Goal: Task Accomplishment & Management: Use online tool/utility

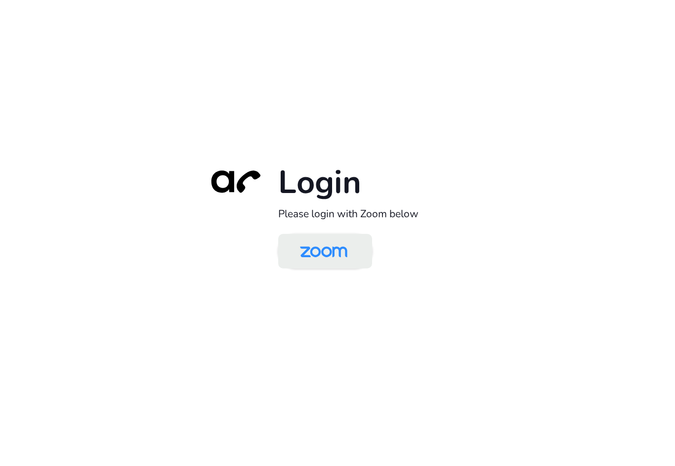
click at [309, 251] on img at bounding box center [323, 252] width 68 height 32
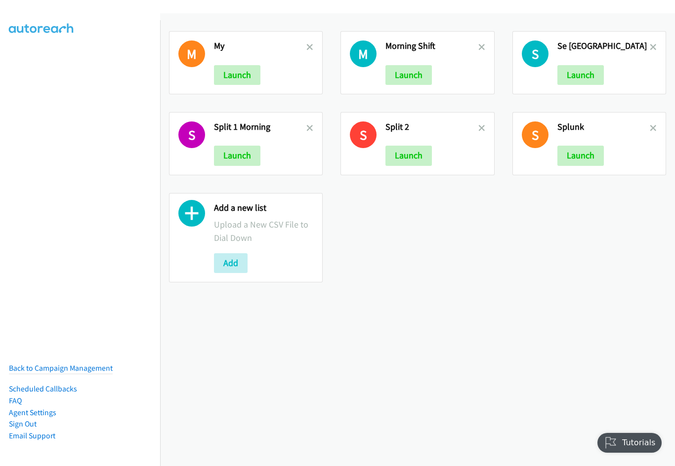
click at [306, 42] on link at bounding box center [309, 46] width 7 height 11
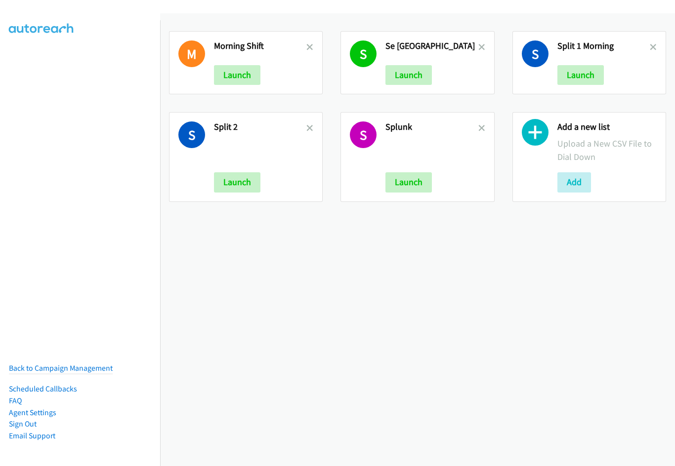
click at [306, 42] on link at bounding box center [309, 46] width 7 height 11
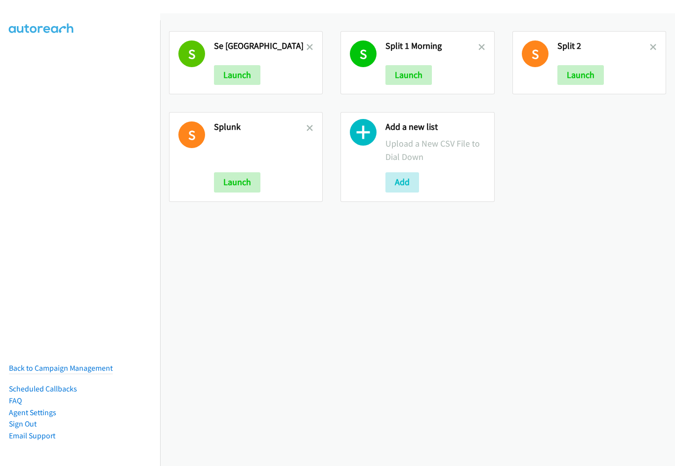
click at [306, 44] on icon at bounding box center [309, 47] width 7 height 7
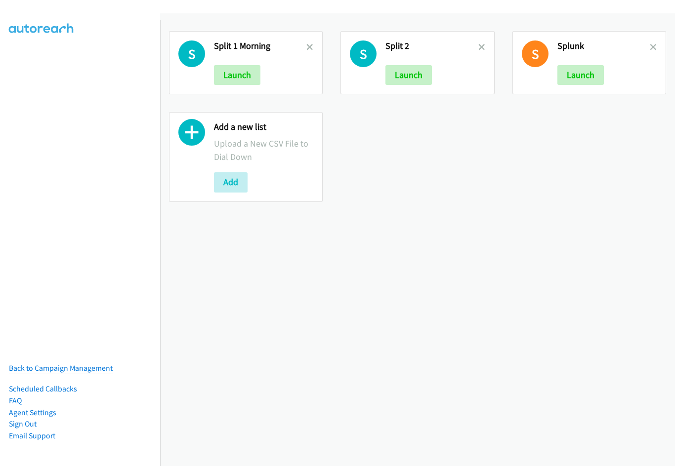
click at [307, 127] on div "S Split 1 Morning Launch S Split 2 Launch S Splunk Launch Add a new list Upload…" at bounding box center [417, 239] width 515 height 453
click at [307, 46] on icon at bounding box center [309, 47] width 7 height 7
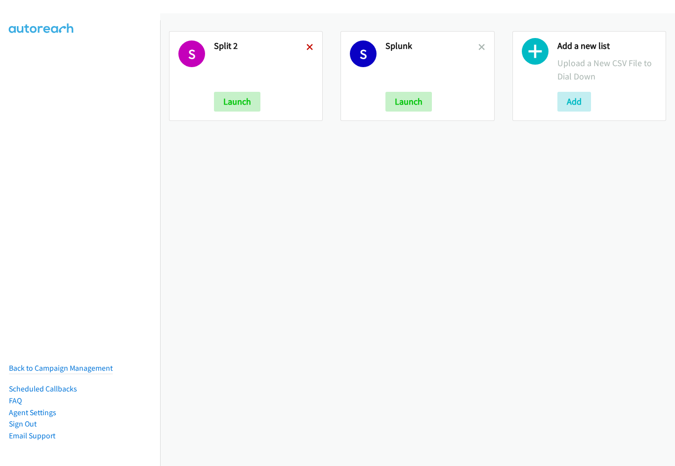
click at [307, 46] on icon at bounding box center [309, 47] width 7 height 7
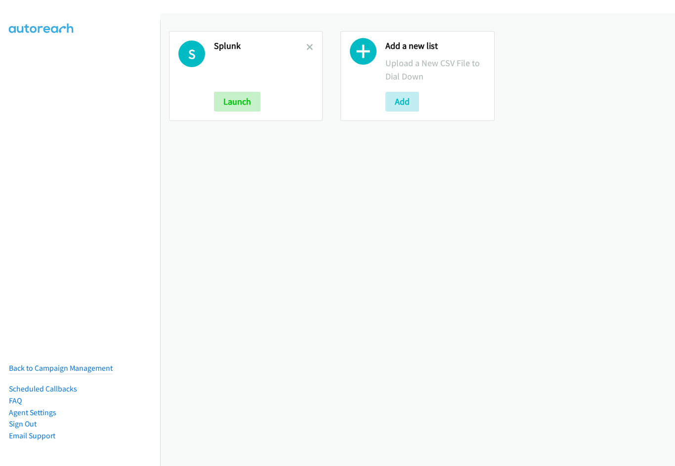
click at [307, 46] on icon at bounding box center [309, 47] width 7 height 7
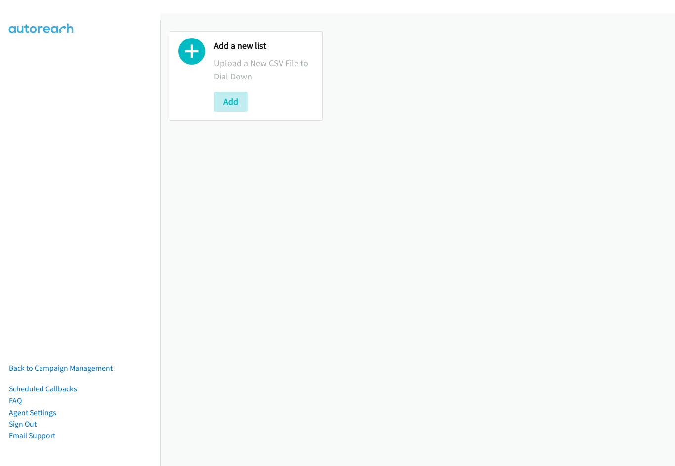
click at [239, 94] on button "Add" at bounding box center [231, 102] width 34 height 20
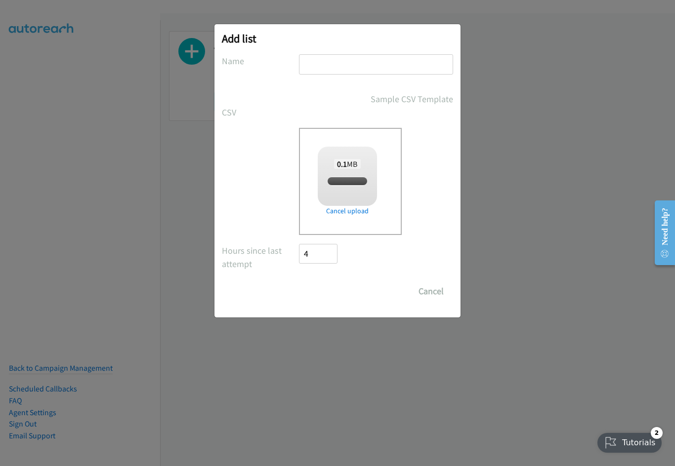
checkbox input "true"
click at [342, 62] on input "text" at bounding box center [376, 64] width 154 height 20
type input "Nice 2QQ India"
click at [299, 282] on input "Save List" at bounding box center [325, 292] width 52 height 20
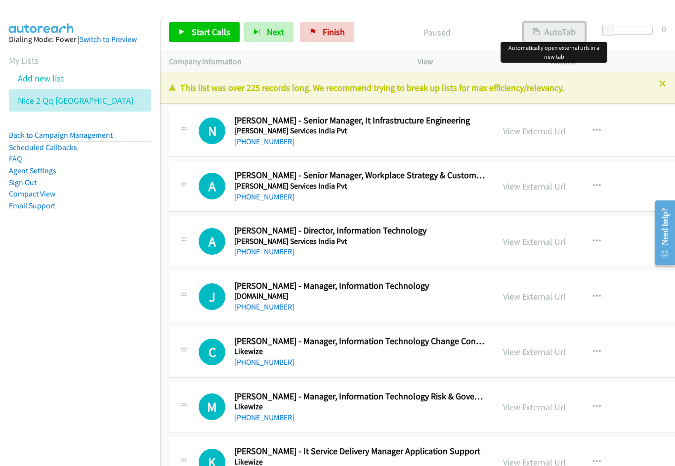
click at [547, 36] on button "AutoTab" at bounding box center [554, 32] width 61 height 20
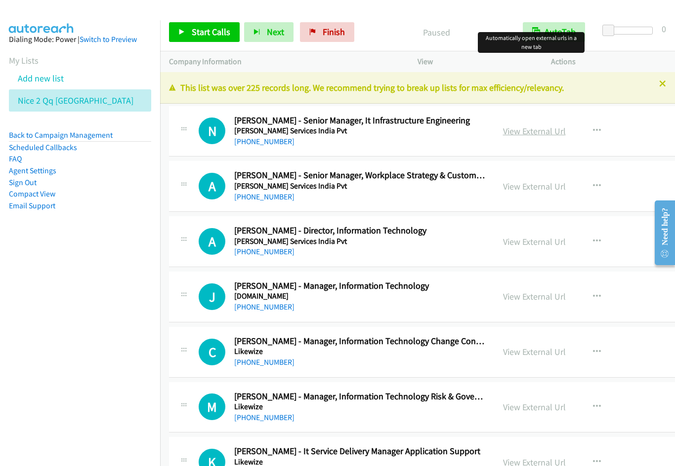
click at [503, 130] on link "View External Url" at bounding box center [534, 130] width 63 height 11
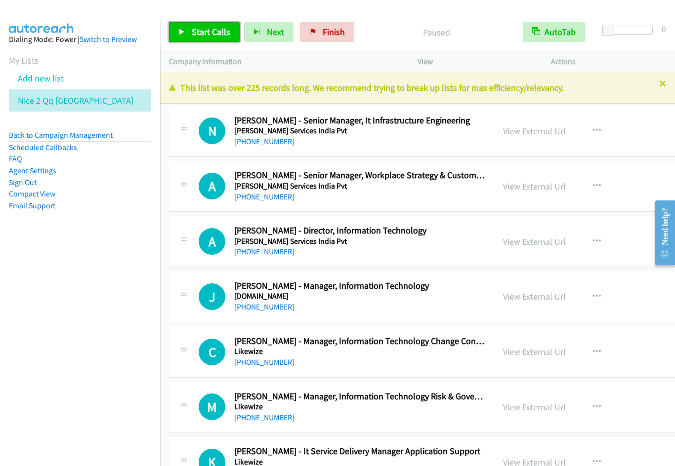
click at [195, 33] on span "Start Calls" at bounding box center [211, 31] width 39 height 11
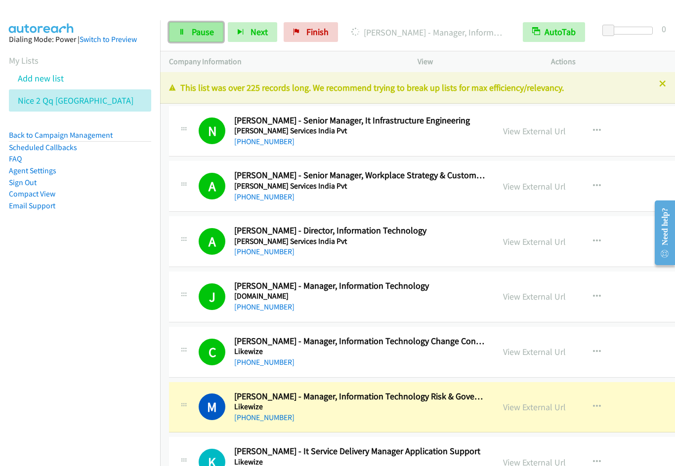
click at [200, 39] on link "Pause" at bounding box center [196, 32] width 54 height 20
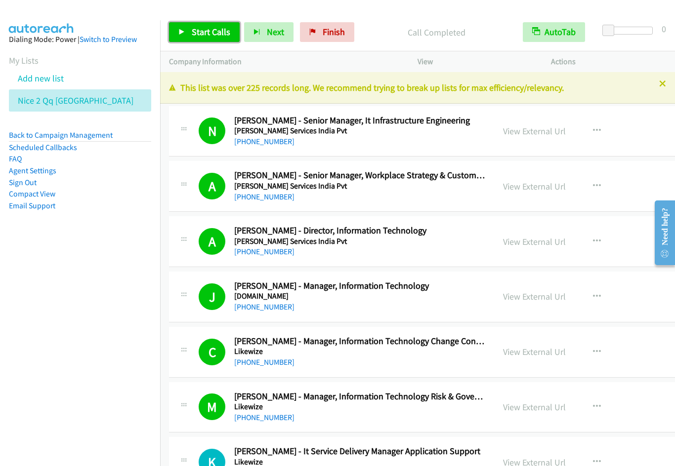
click at [193, 32] on span "Start Calls" at bounding box center [211, 31] width 39 height 11
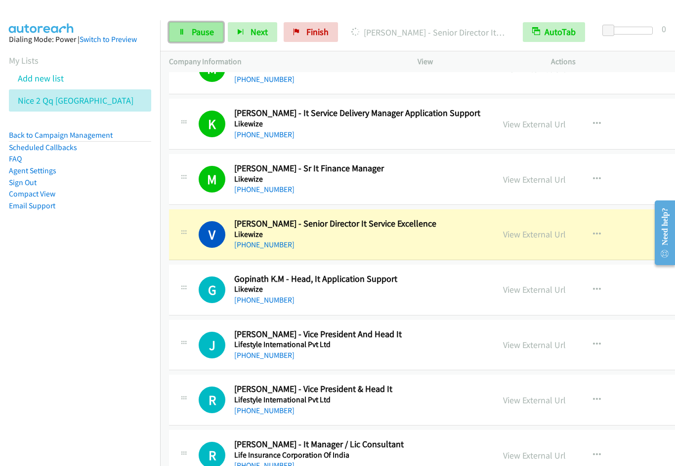
click at [193, 34] on span "Pause" at bounding box center [203, 31] width 22 height 11
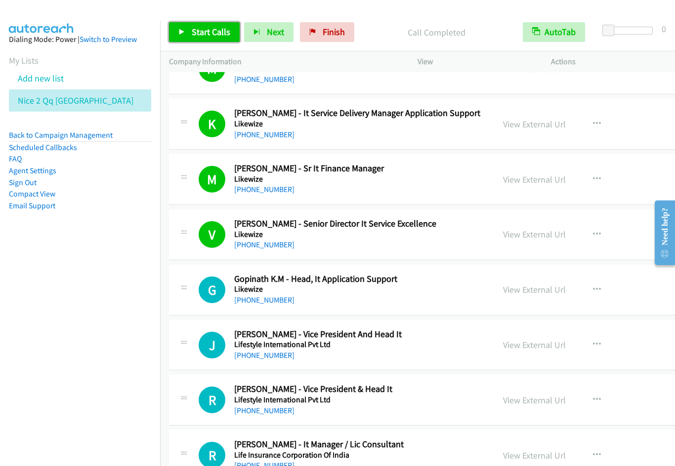
click at [206, 33] on span "Start Calls" at bounding box center [211, 31] width 39 height 11
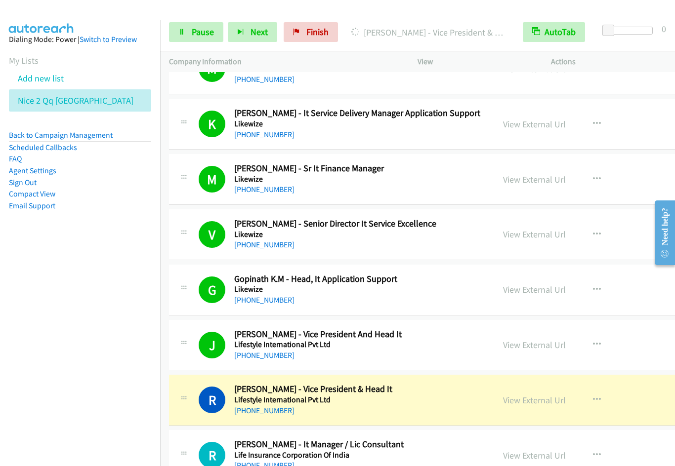
drag, startPoint x: 52, startPoint y: 360, endPoint x: 59, endPoint y: 359, distance: 7.6
click at [52, 360] on nav "Dialing Mode: Power | Switch to Preview My Lists Add new list Nice 2 Qq India B…" at bounding box center [80, 253] width 161 height 466
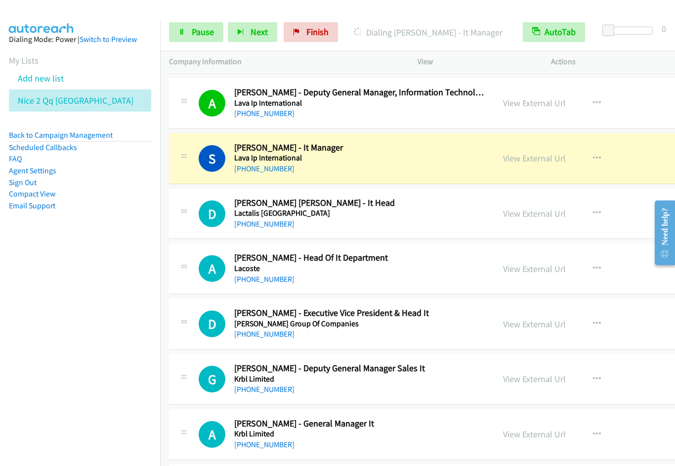
scroll to position [1385, 0]
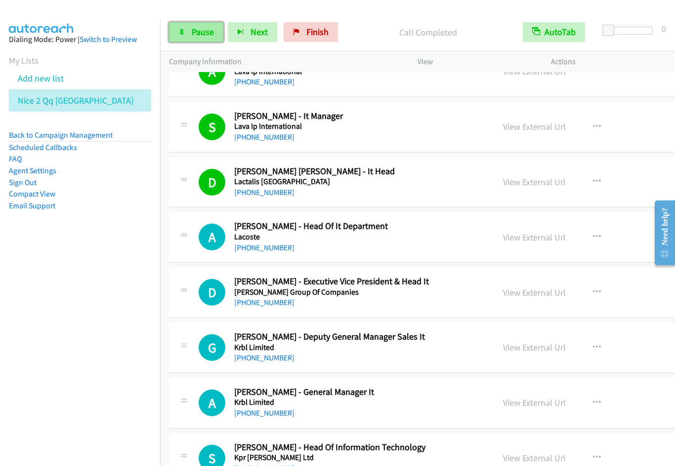
click at [201, 29] on span "Pause" at bounding box center [203, 31] width 22 height 11
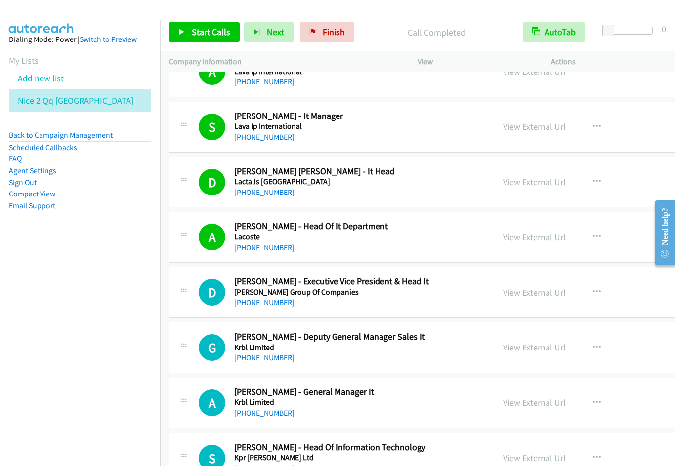
drag, startPoint x: 507, startPoint y: 183, endPoint x: 528, endPoint y: 188, distance: 21.8
click at [507, 183] on link "View External Url" at bounding box center [534, 181] width 63 height 11
click at [196, 29] on span "Start Calls" at bounding box center [211, 31] width 39 height 11
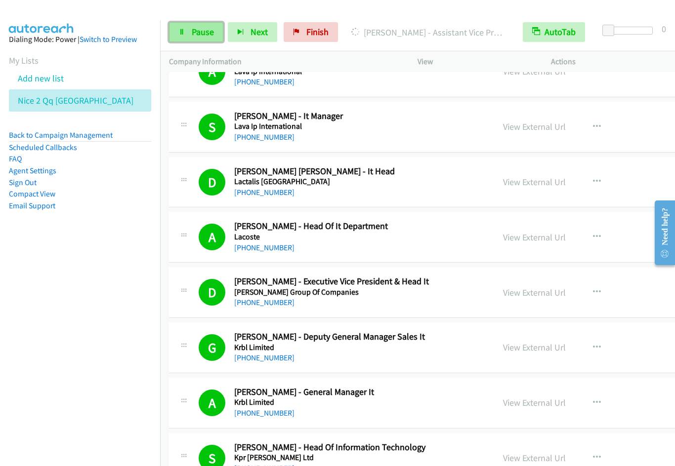
click at [193, 34] on span "Pause" at bounding box center [203, 31] width 22 height 11
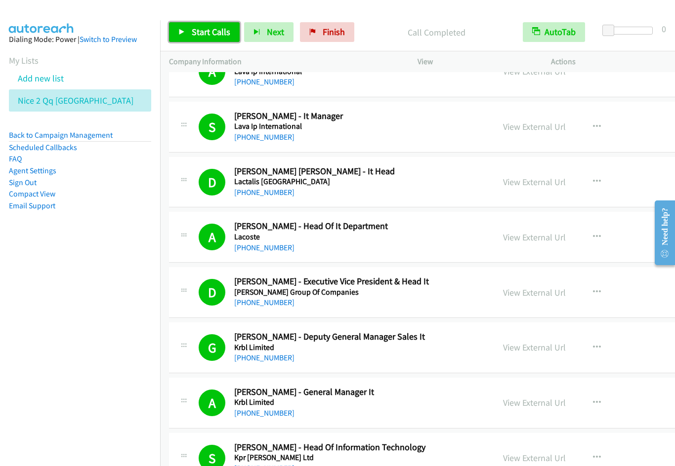
click at [210, 35] on span "Start Calls" at bounding box center [211, 31] width 39 height 11
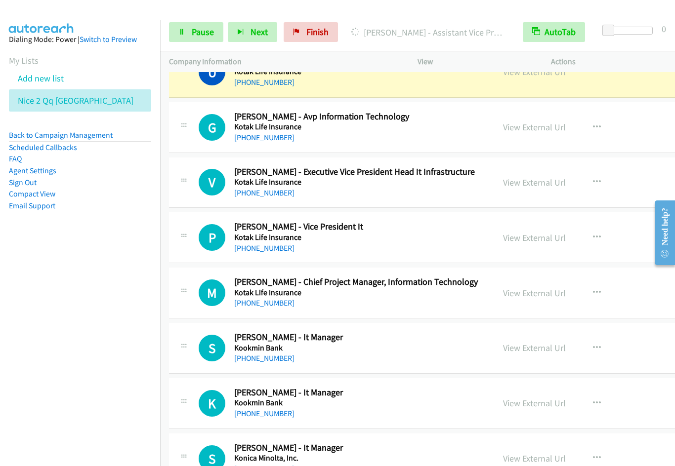
scroll to position [1971, 0]
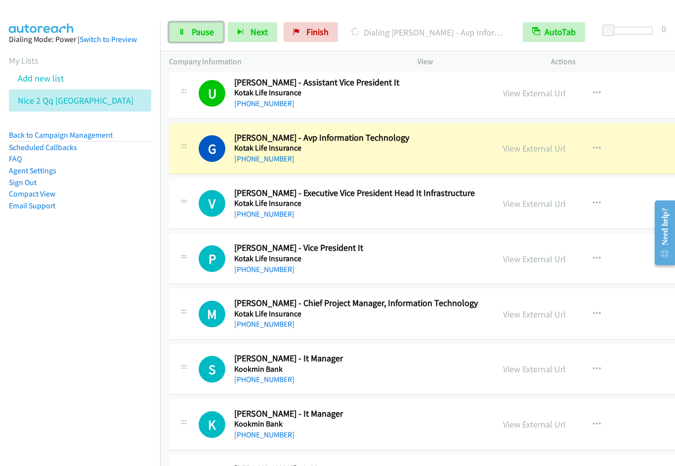
click at [198, 34] on span "Pause" at bounding box center [203, 31] width 22 height 11
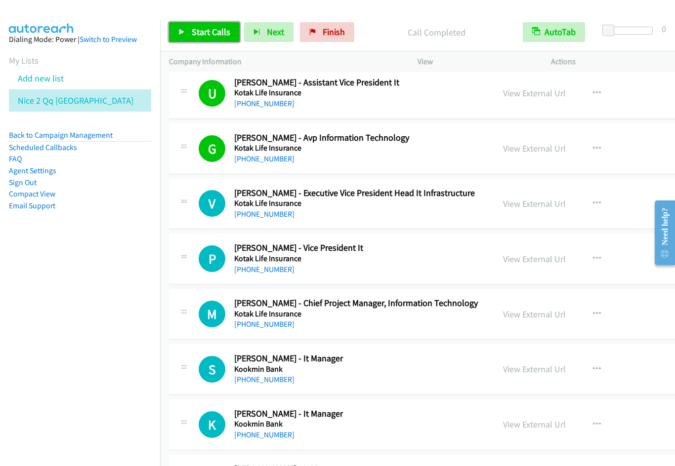
click at [201, 31] on span "Start Calls" at bounding box center [211, 31] width 39 height 11
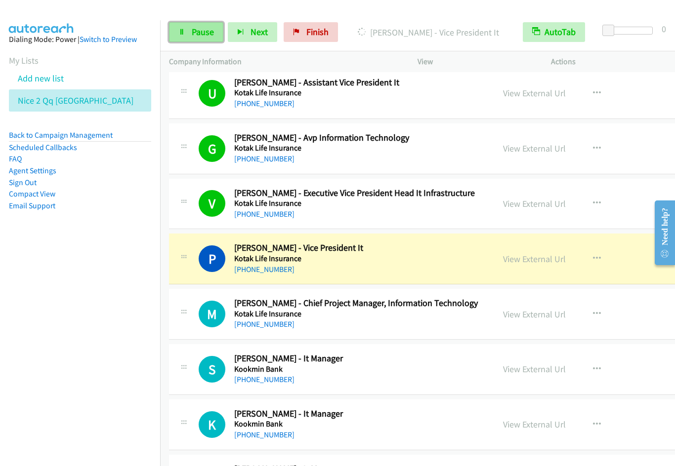
click at [182, 41] on link "Pause" at bounding box center [196, 32] width 54 height 20
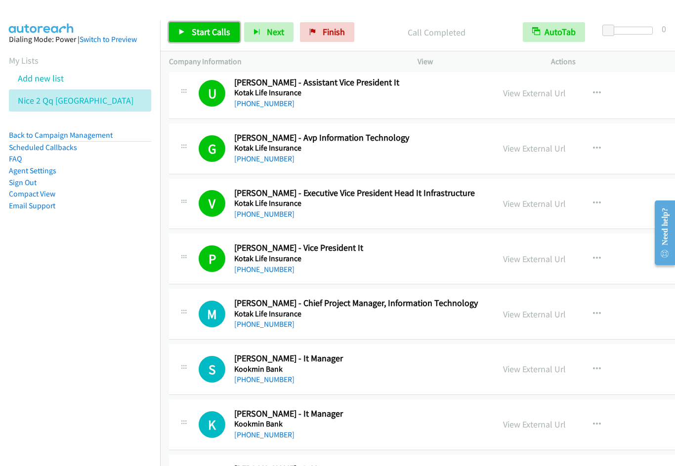
click at [210, 27] on span "Start Calls" at bounding box center [211, 31] width 39 height 11
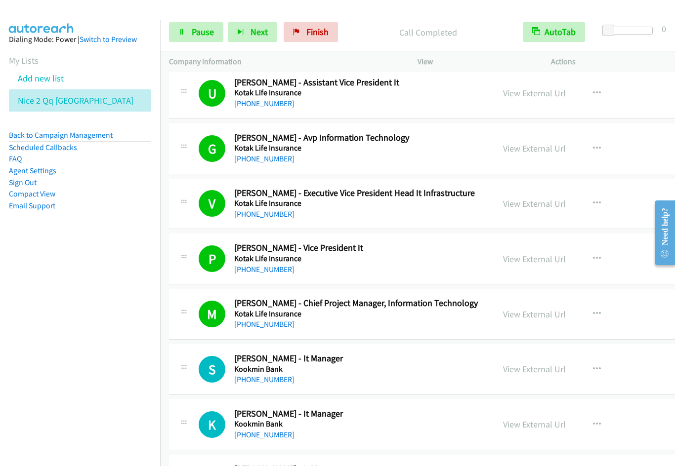
click at [118, 328] on nav "Dialing Mode: Power | Switch to Preview My Lists Add new list Nice 2 Qq India B…" at bounding box center [80, 253] width 161 height 466
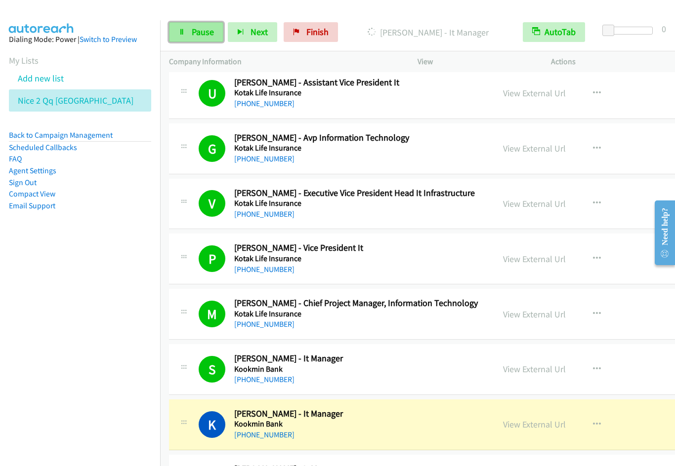
click at [203, 35] on span "Pause" at bounding box center [203, 31] width 22 height 11
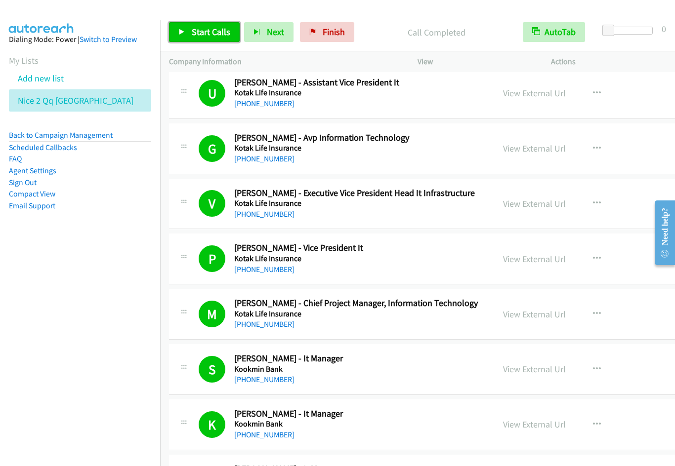
click at [211, 28] on span "Start Calls" at bounding box center [211, 31] width 39 height 11
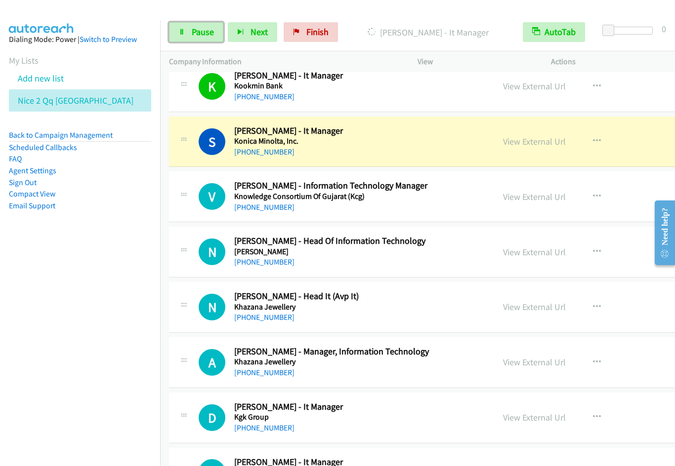
drag, startPoint x: 187, startPoint y: 37, endPoint x: 327, endPoint y: 1, distance: 144.1
click at [187, 37] on link "Pause" at bounding box center [196, 32] width 54 height 20
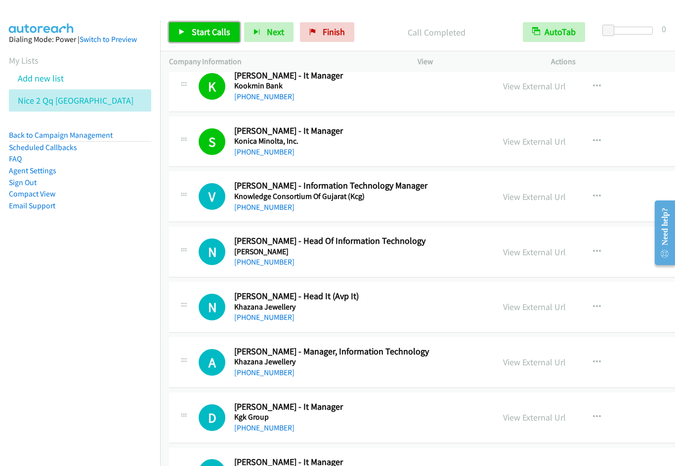
click at [209, 33] on span "Start Calls" at bounding box center [211, 31] width 39 height 11
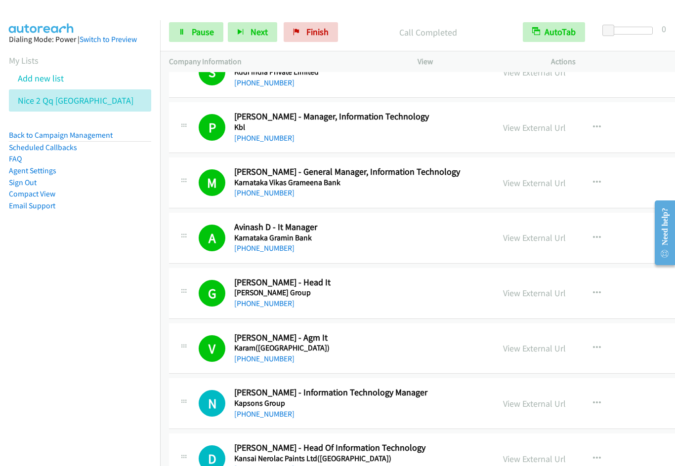
scroll to position [3324, 0]
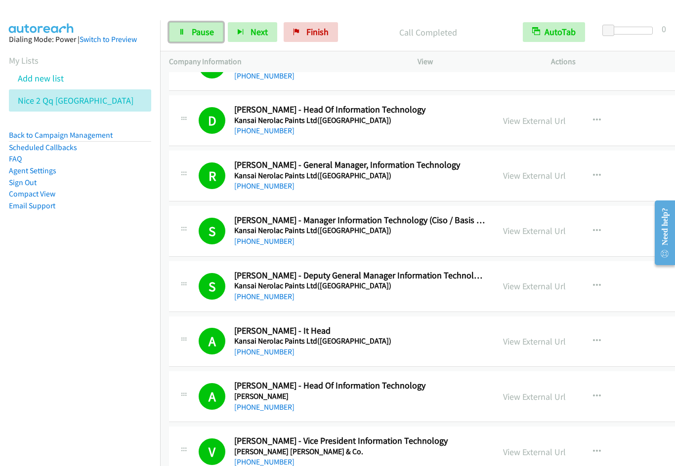
drag, startPoint x: 190, startPoint y: 30, endPoint x: 237, endPoint y: 10, distance: 50.7
click at [190, 30] on link "Pause" at bounding box center [196, 32] width 54 height 20
drag, startPoint x: 73, startPoint y: 261, endPoint x: 419, endPoint y: 199, distance: 351.2
click at [76, 261] on nav "Dialing Mode: Power | Switch to Preview My Lists Add new list Nice 2 Qq India B…" at bounding box center [80, 253] width 161 height 466
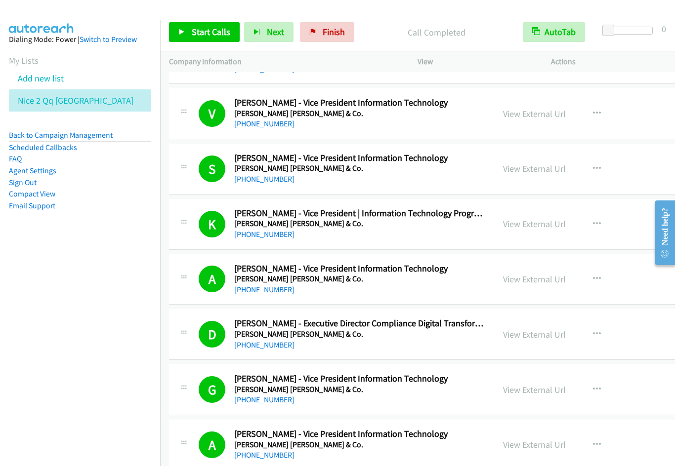
scroll to position [4001, 0]
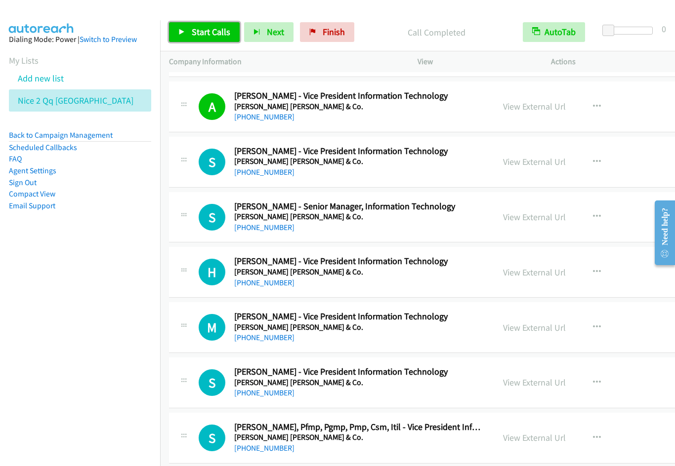
drag, startPoint x: 194, startPoint y: 35, endPoint x: 201, endPoint y: 33, distance: 7.7
click at [194, 35] on span "Start Calls" at bounding box center [211, 31] width 39 height 11
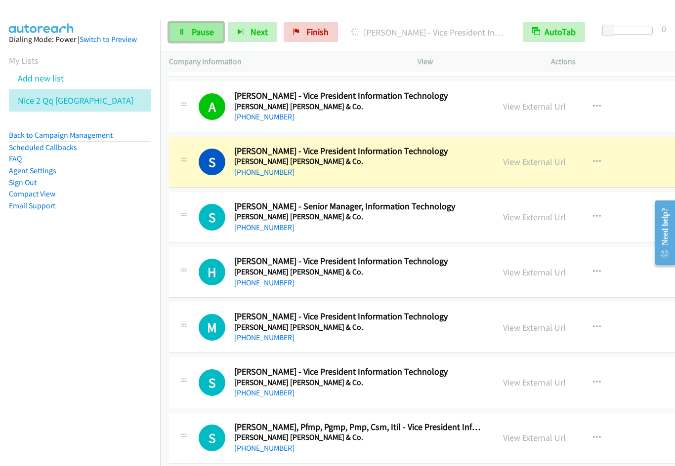
click at [196, 31] on span "Pause" at bounding box center [203, 31] width 22 height 11
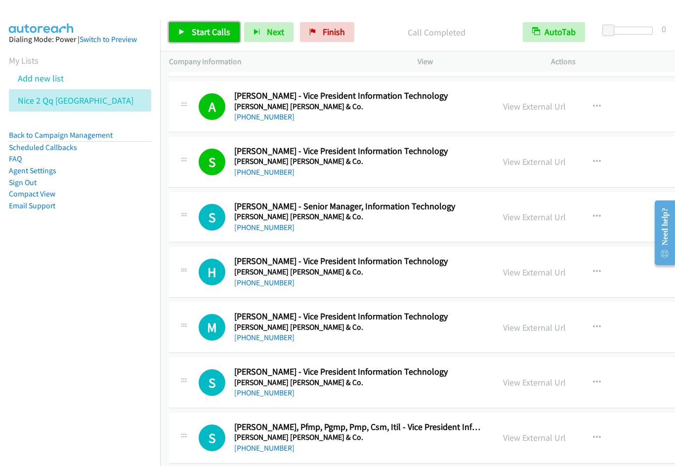
click at [184, 33] on icon at bounding box center [181, 32] width 7 height 7
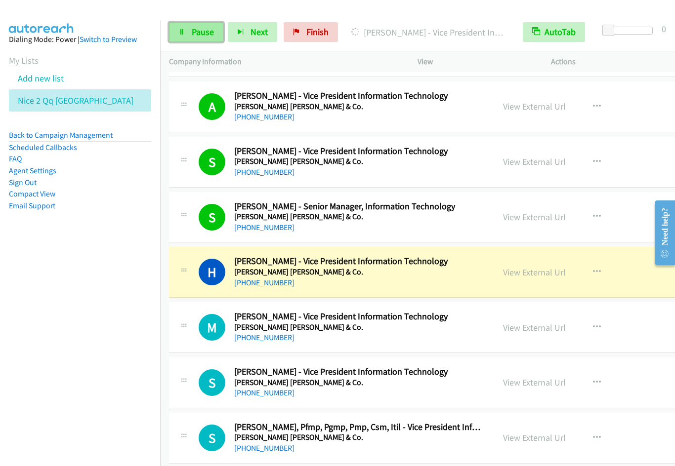
click at [202, 34] on span "Pause" at bounding box center [203, 31] width 22 height 11
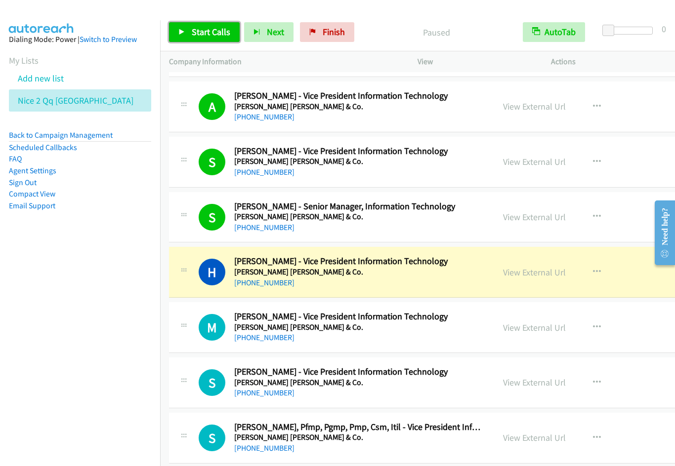
click at [202, 34] on span "Start Calls" at bounding box center [211, 31] width 39 height 11
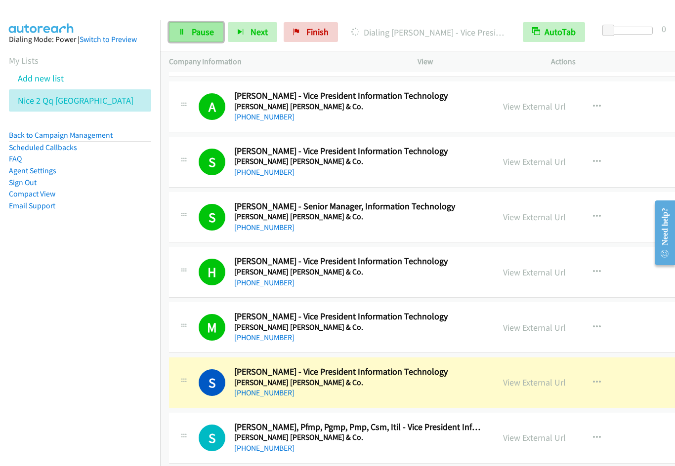
click at [189, 41] on link "Pause" at bounding box center [196, 32] width 54 height 20
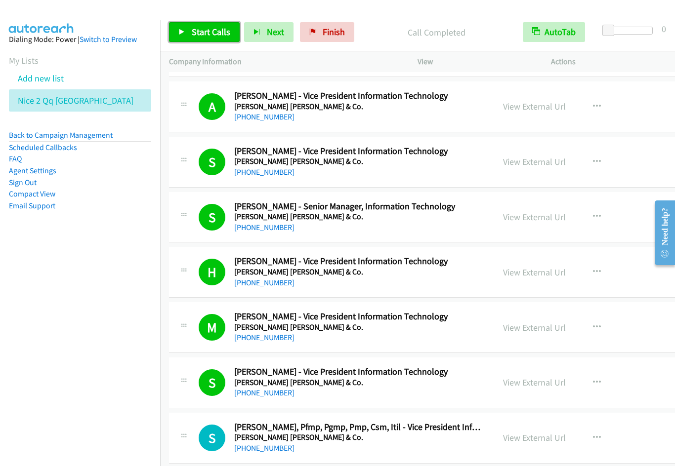
click at [204, 37] on span "Start Calls" at bounding box center [211, 31] width 39 height 11
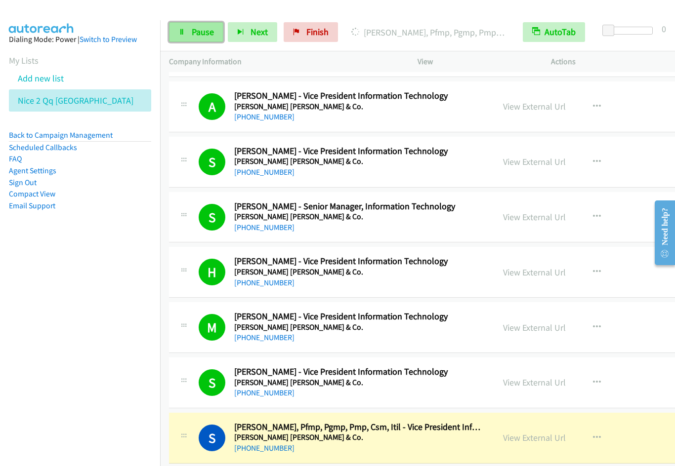
click at [189, 30] on link "Pause" at bounding box center [196, 32] width 54 height 20
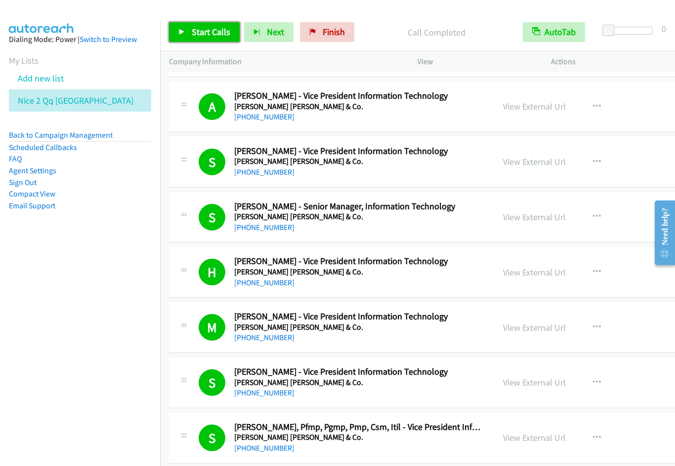
click at [203, 27] on span "Start Calls" at bounding box center [211, 31] width 39 height 11
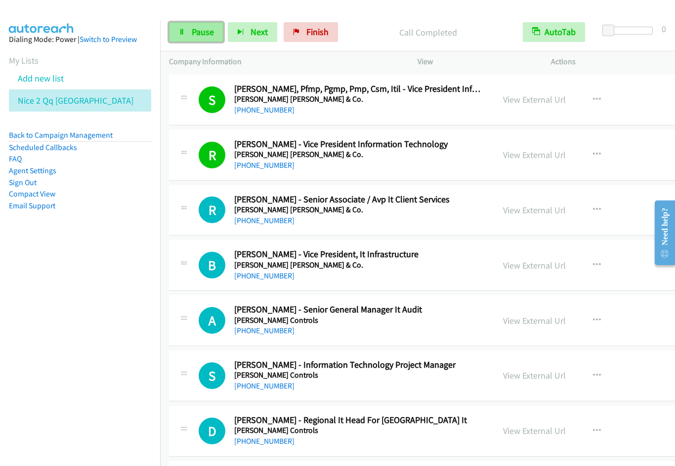
click at [188, 36] on link "Pause" at bounding box center [196, 32] width 54 height 20
click at [216, 35] on span "Start Calls" at bounding box center [211, 31] width 39 height 11
drag, startPoint x: 185, startPoint y: 32, endPoint x: 483, endPoint y: 35, distance: 297.9
click at [186, 32] on link "Pause" at bounding box center [196, 32] width 54 height 20
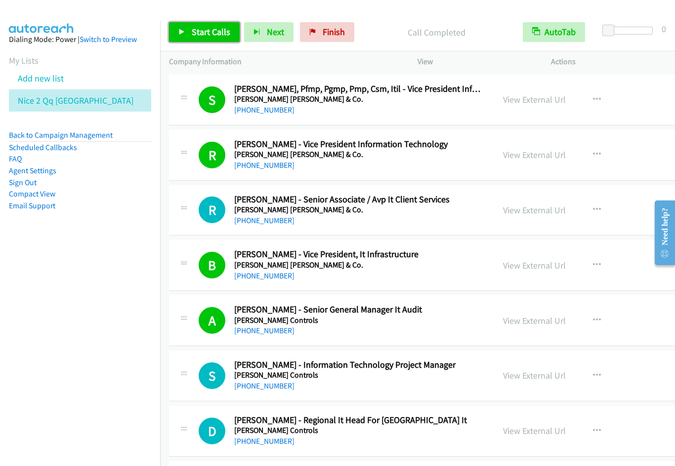
click at [213, 33] on span "Start Calls" at bounding box center [211, 31] width 39 height 11
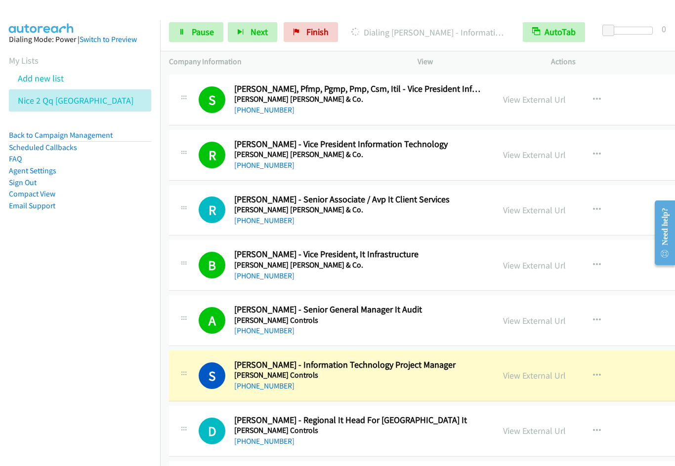
click at [114, 372] on nav "Dialing Mode: Power | Switch to Preview My Lists Add new list Nice 2 Qq India B…" at bounding box center [80, 253] width 161 height 466
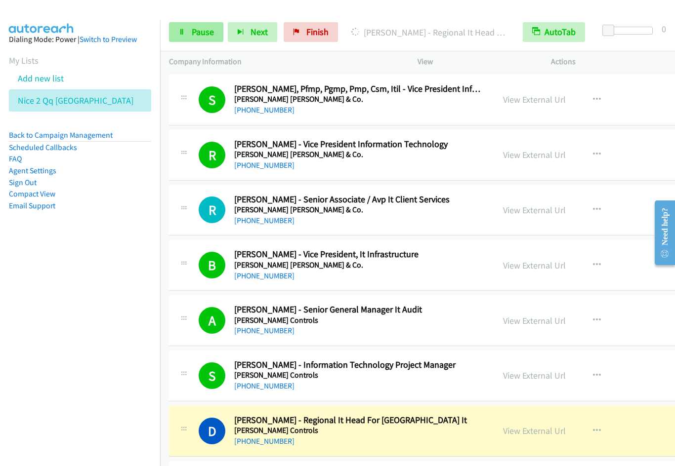
drag, startPoint x: 200, startPoint y: 42, endPoint x: 207, endPoint y: 39, distance: 8.4
click at [200, 42] on div "Start Calls Pause Next Finish Dialing Debanjan Chatterjee - Regional It Head Fo…" at bounding box center [417, 32] width 515 height 38
click at [200, 38] on link "Pause" at bounding box center [196, 32] width 54 height 20
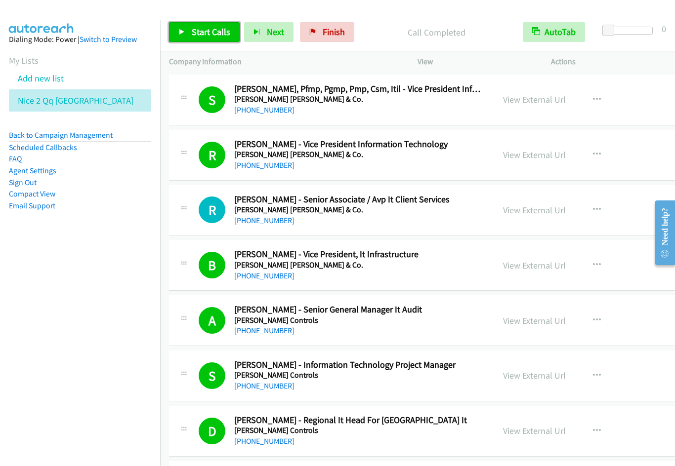
click at [188, 33] on link "Start Calls" at bounding box center [204, 32] width 71 height 20
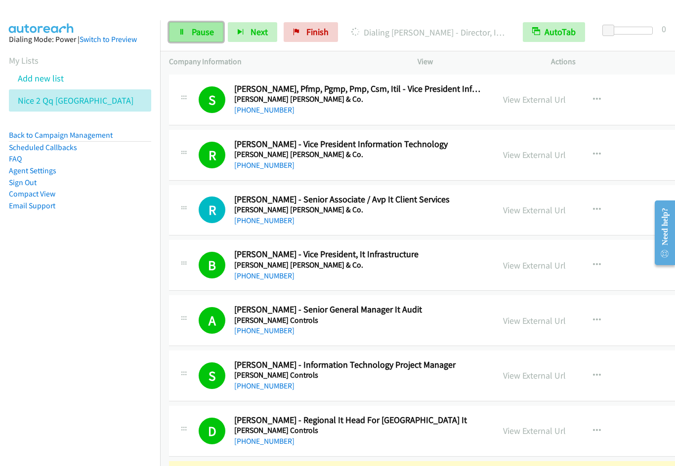
click at [192, 34] on span "Pause" at bounding box center [203, 31] width 22 height 11
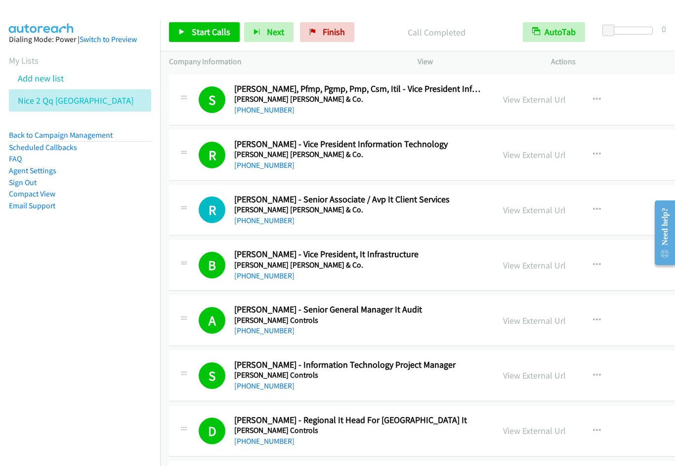
scroll to position [4678, 0]
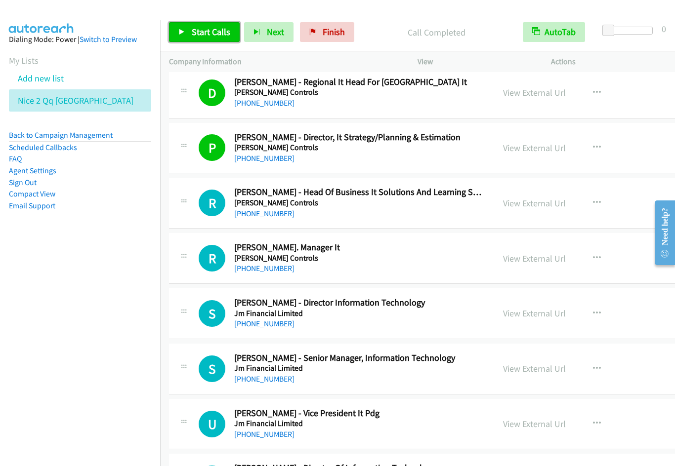
click at [198, 38] on link "Start Calls" at bounding box center [204, 32] width 71 height 20
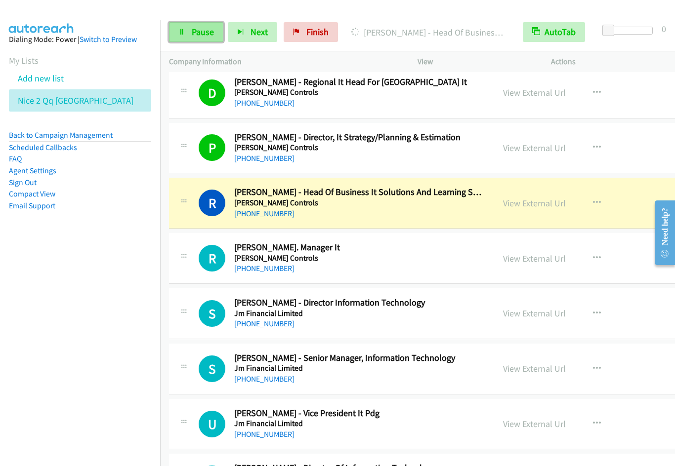
click at [184, 34] on icon at bounding box center [181, 32] width 7 height 7
